Goal: Browse casually

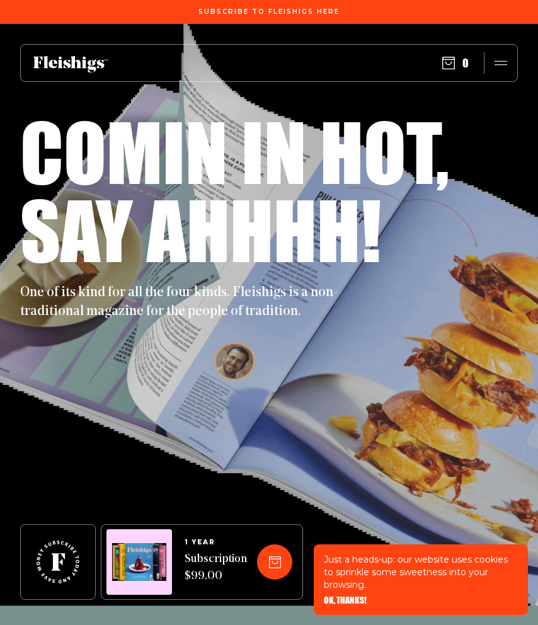
scroll to position [740, 0]
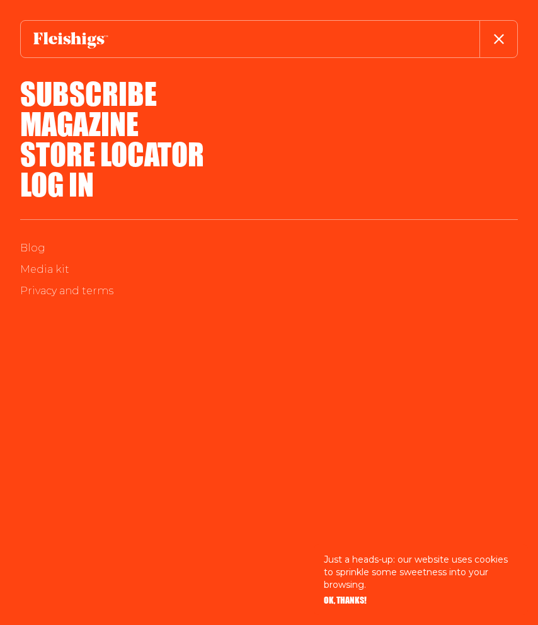
click at [114, 35] on div at bounding box center [72, 39] width 102 height 37
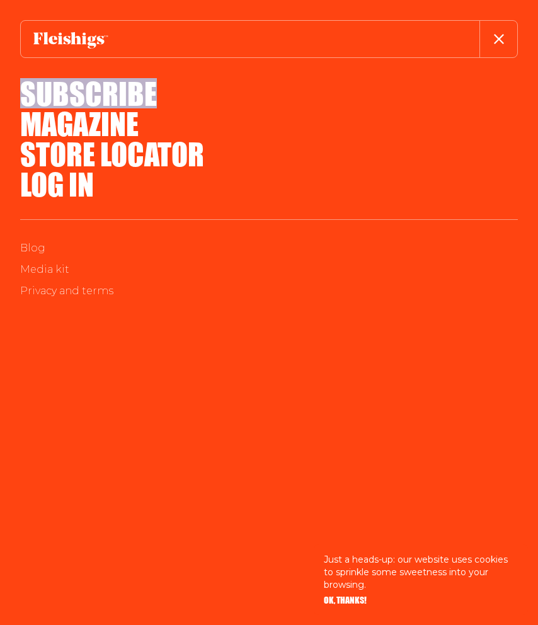
click at [114, 36] on div at bounding box center [72, 39] width 102 height 37
click at [93, 39] on icon at bounding box center [71, 40] width 77 height 17
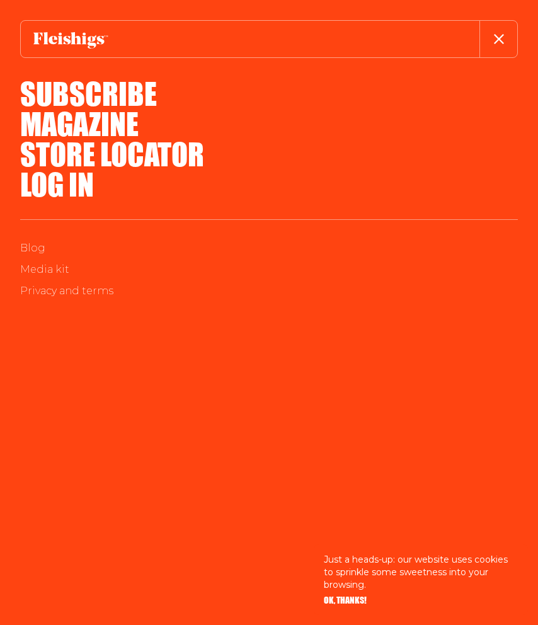
click at [199, 38] on div at bounding box center [269, 39] width 498 height 38
click at [490, 40] on button "button" at bounding box center [499, 39] width 38 height 37
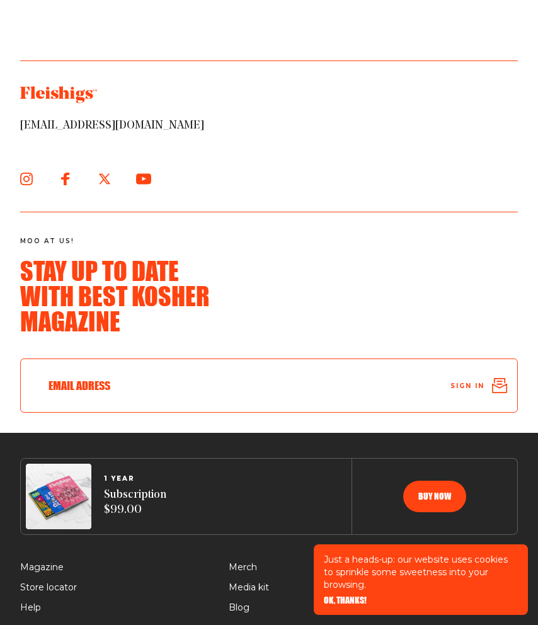
scroll to position [9746, 0]
